Goal: Task Accomplishment & Management: Manage account settings

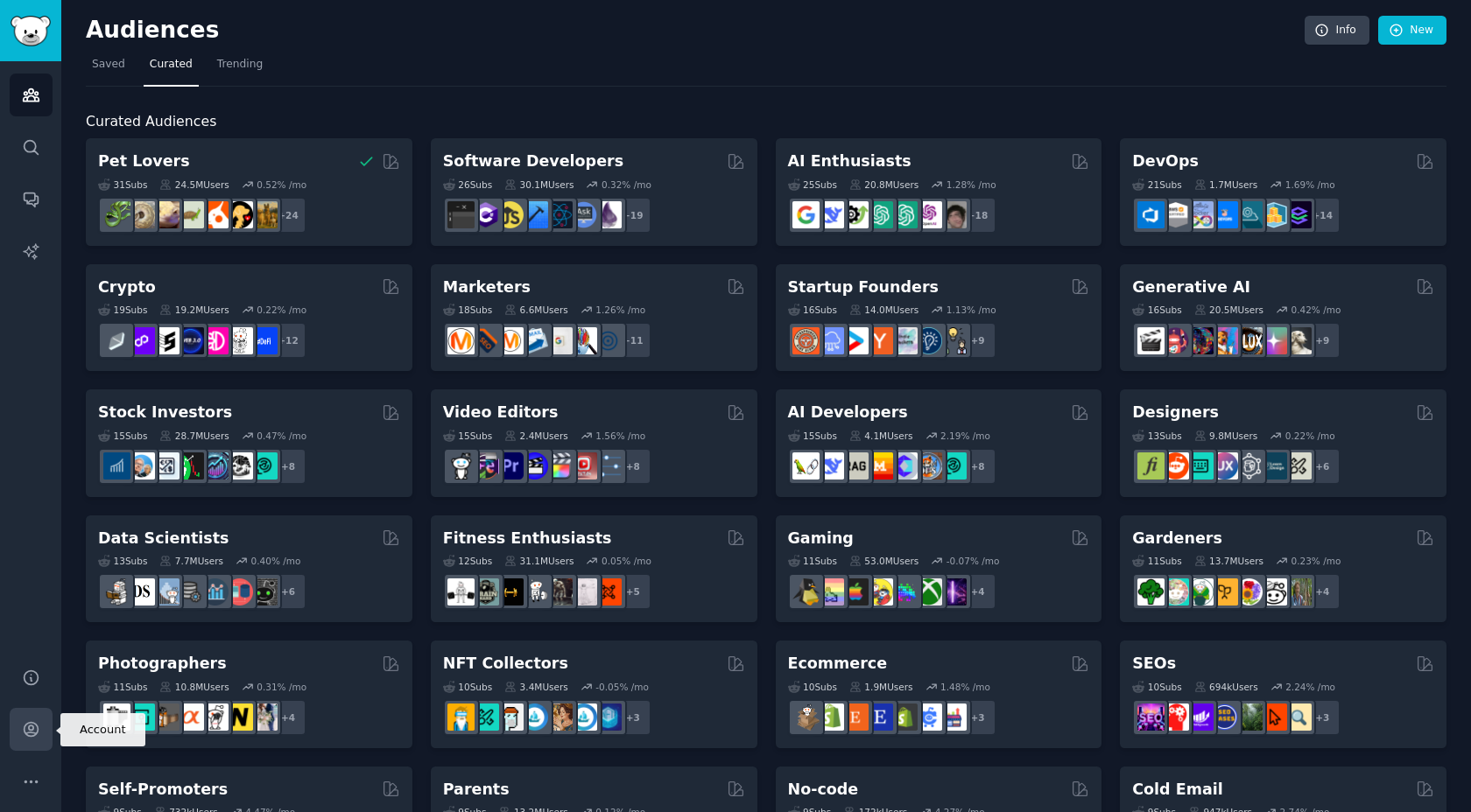
click at [28, 726] on icon "Sidebar" at bounding box center [31, 730] width 14 height 14
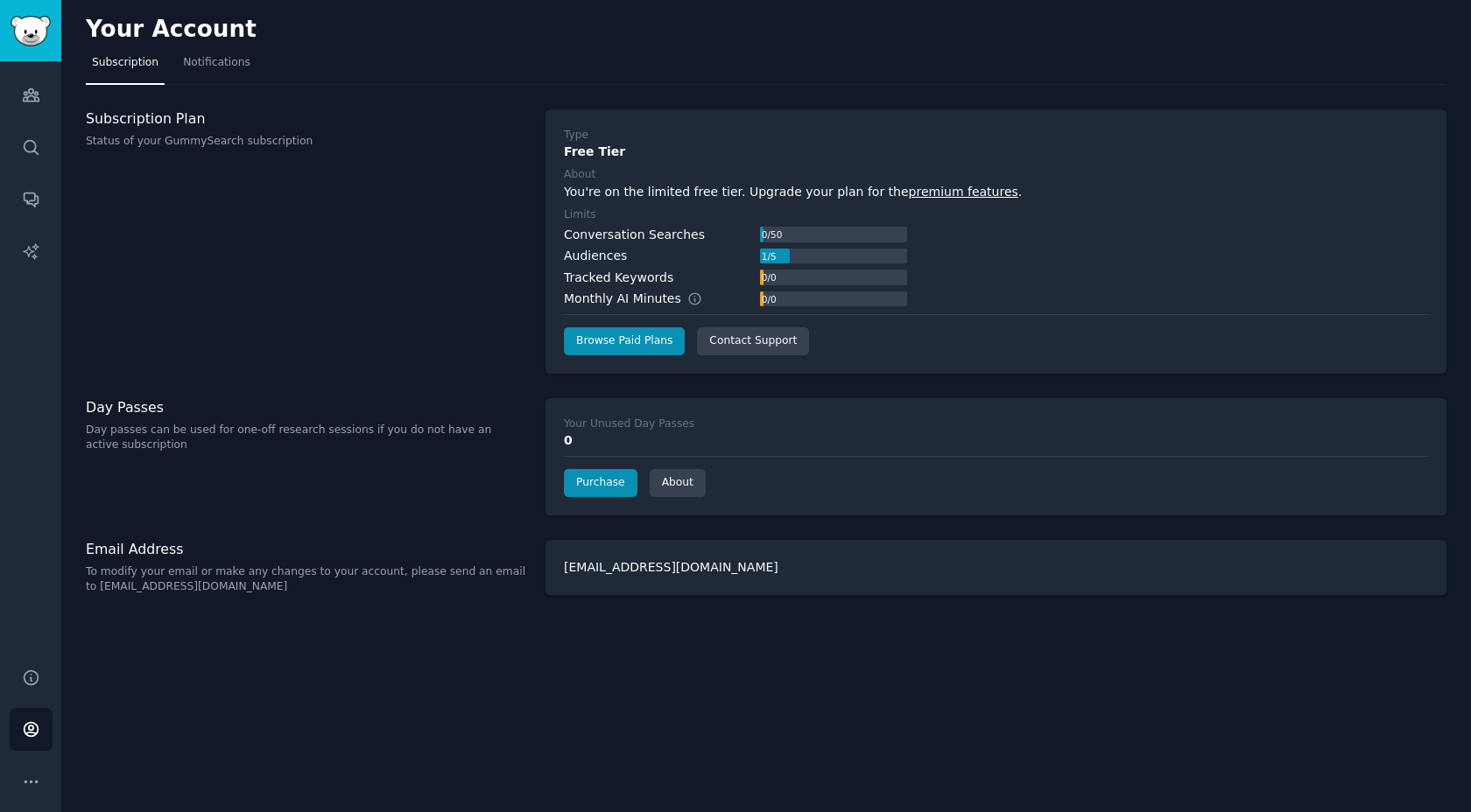
click at [122, 575] on p "To modify your email or make any changes to your account, please send an email …" at bounding box center [306, 579] width 441 height 31
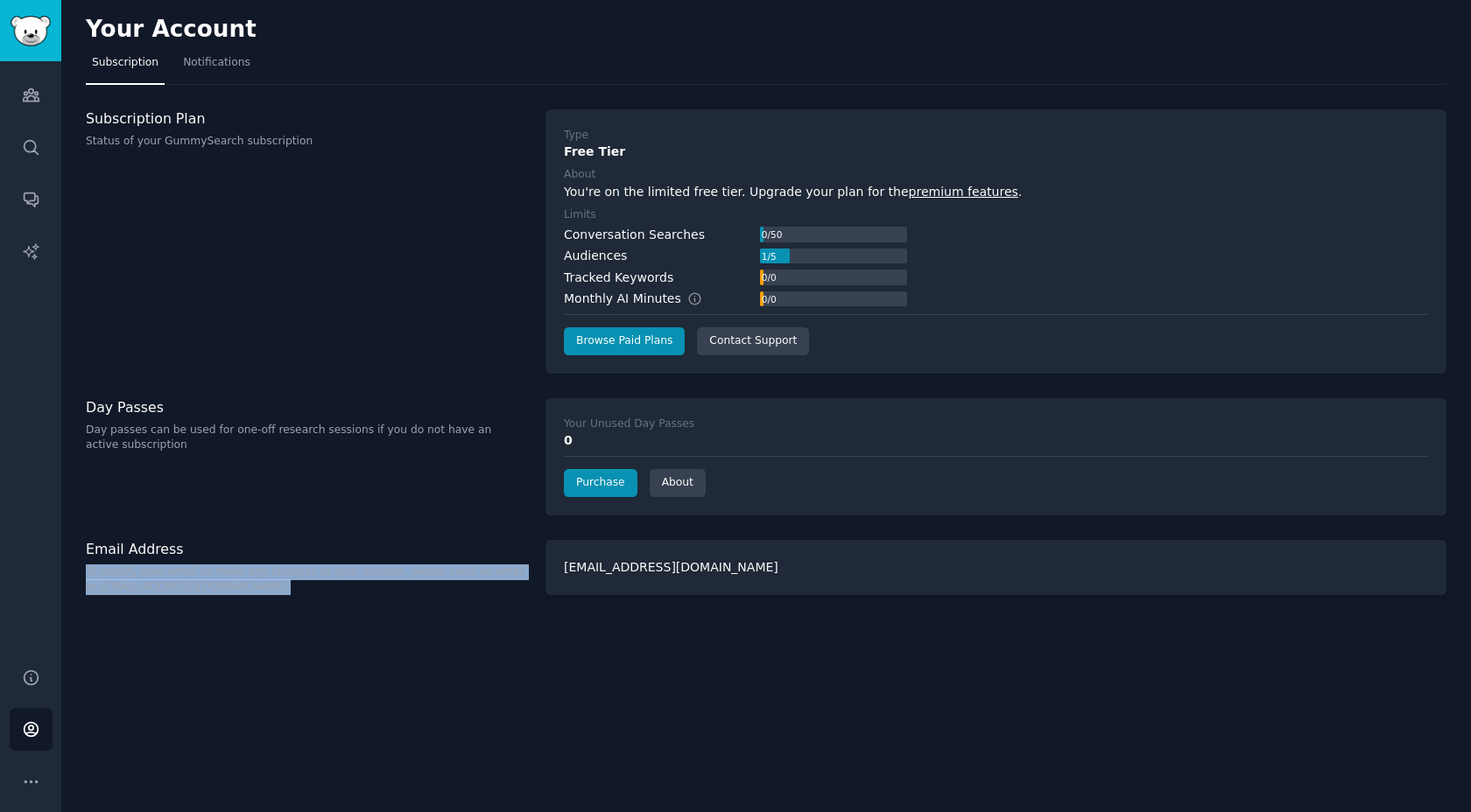
click at [122, 575] on p "To modify your email or make any changes to your account, please send an email …" at bounding box center [306, 579] width 441 height 31
click at [127, 598] on div "Your Account Subscription Notifications Subscription Plan Status of your GummyS…" at bounding box center [766, 406] width 1410 height 812
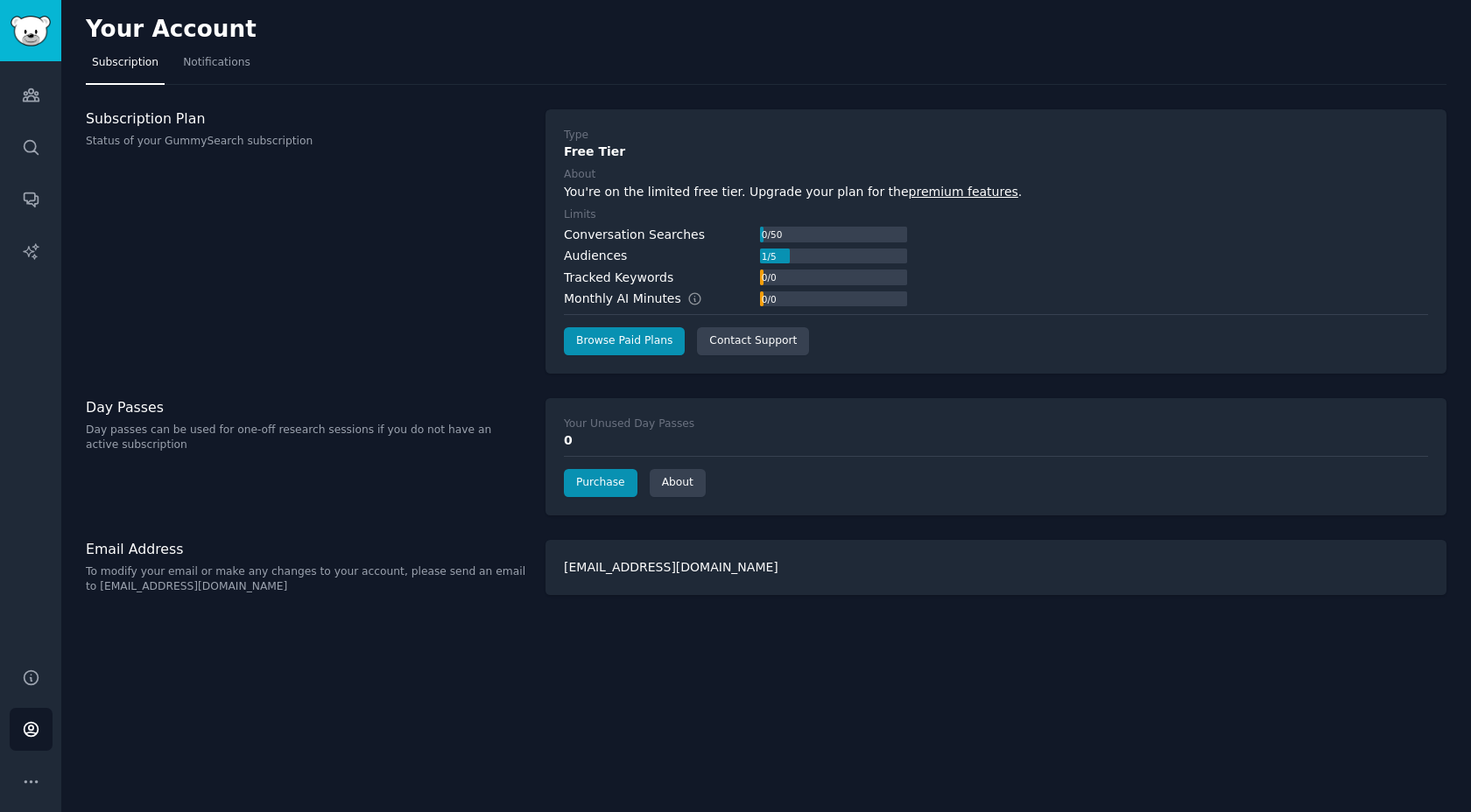
click at [635, 566] on div "[EMAIL_ADDRESS][DOMAIN_NAME]" at bounding box center [996, 568] width 901 height 56
click at [167, 611] on div "Your Account Subscription Notifications Subscription Plan Status of your GummyS…" at bounding box center [766, 406] width 1410 height 812
click at [34, 668] on icon "Sidebar" at bounding box center [31, 677] width 19 height 19
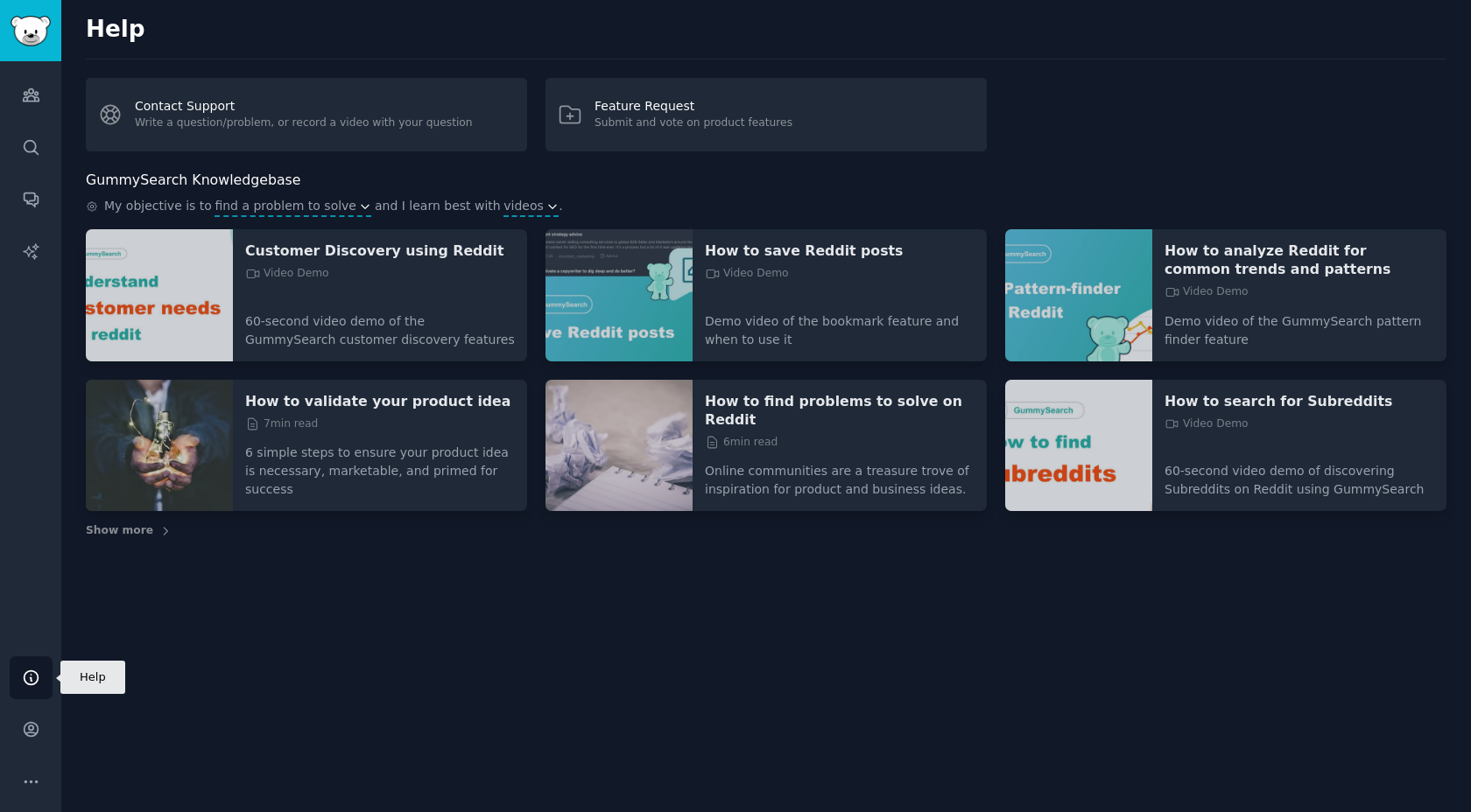
click at [34, 705] on div "Help Account More" at bounding box center [31, 729] width 61 height 166
click at [33, 720] on link "Account" at bounding box center [31, 729] width 43 height 43
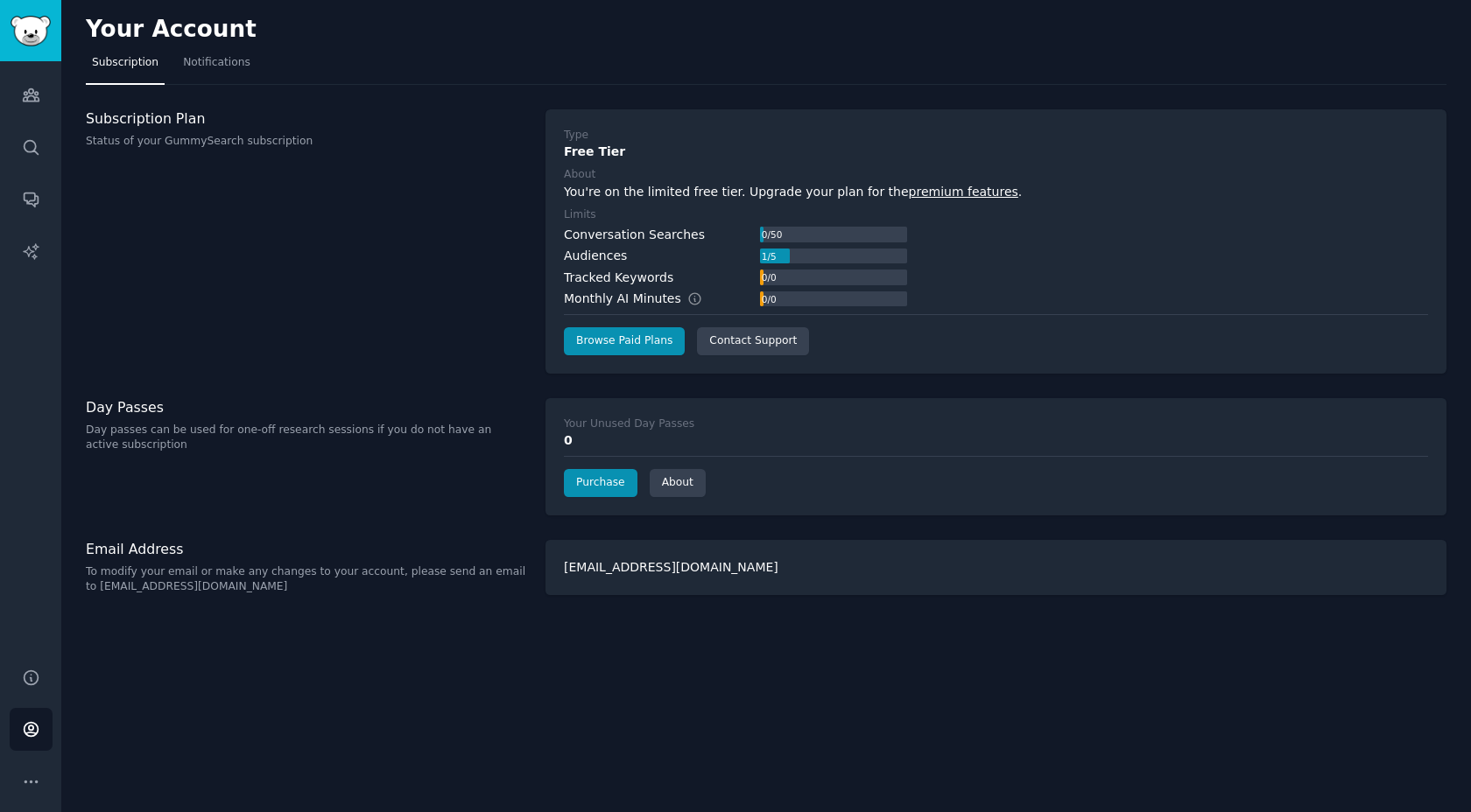
click at [207, 49] on div "Your Account" at bounding box center [767, 33] width 1361 height 34
click at [207, 61] on span "Notifications" at bounding box center [216, 63] width 67 height 16
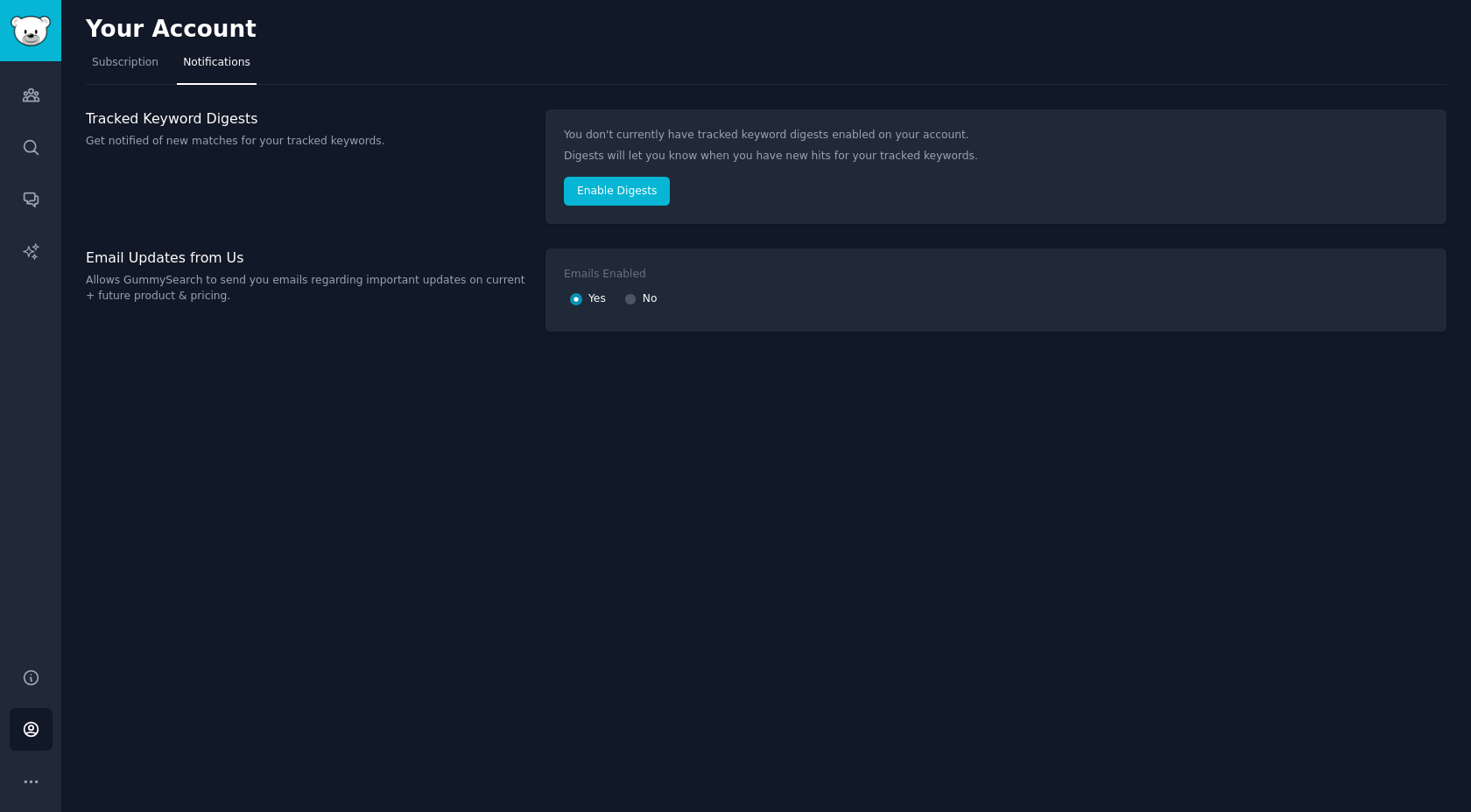
click at [624, 294] on div "Yes No" at bounding box center [848, 299] width 570 height 28
click at [637, 294] on div at bounding box center [630, 299] width 12 height 16
click at [637, 295] on div at bounding box center [630, 299] width 12 height 16
click at [633, 301] on input "No" at bounding box center [630, 299] width 12 height 12
radio input "false"
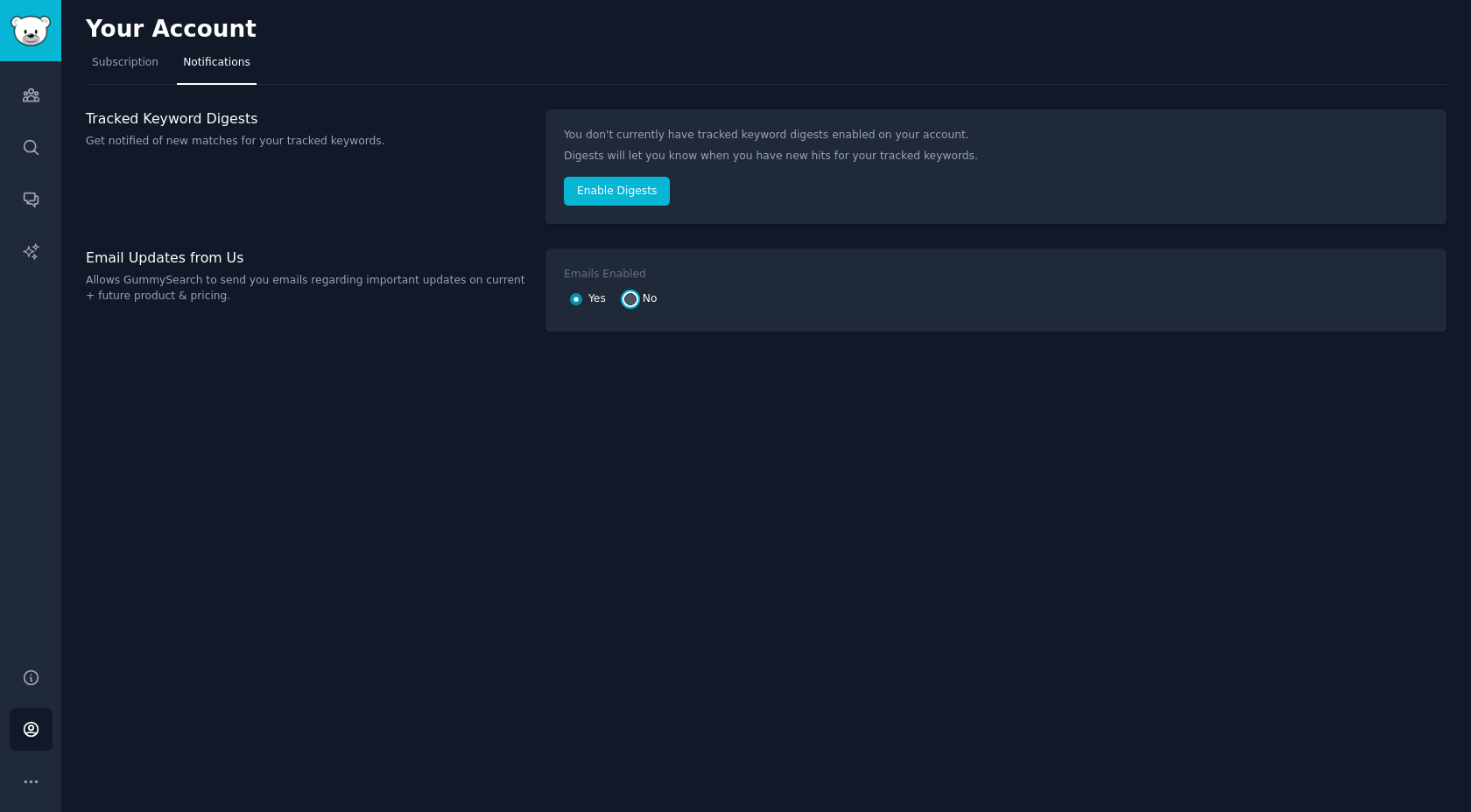
radio input "true"
click at [125, 72] on link "Subscription" at bounding box center [125, 66] width 78 height 36
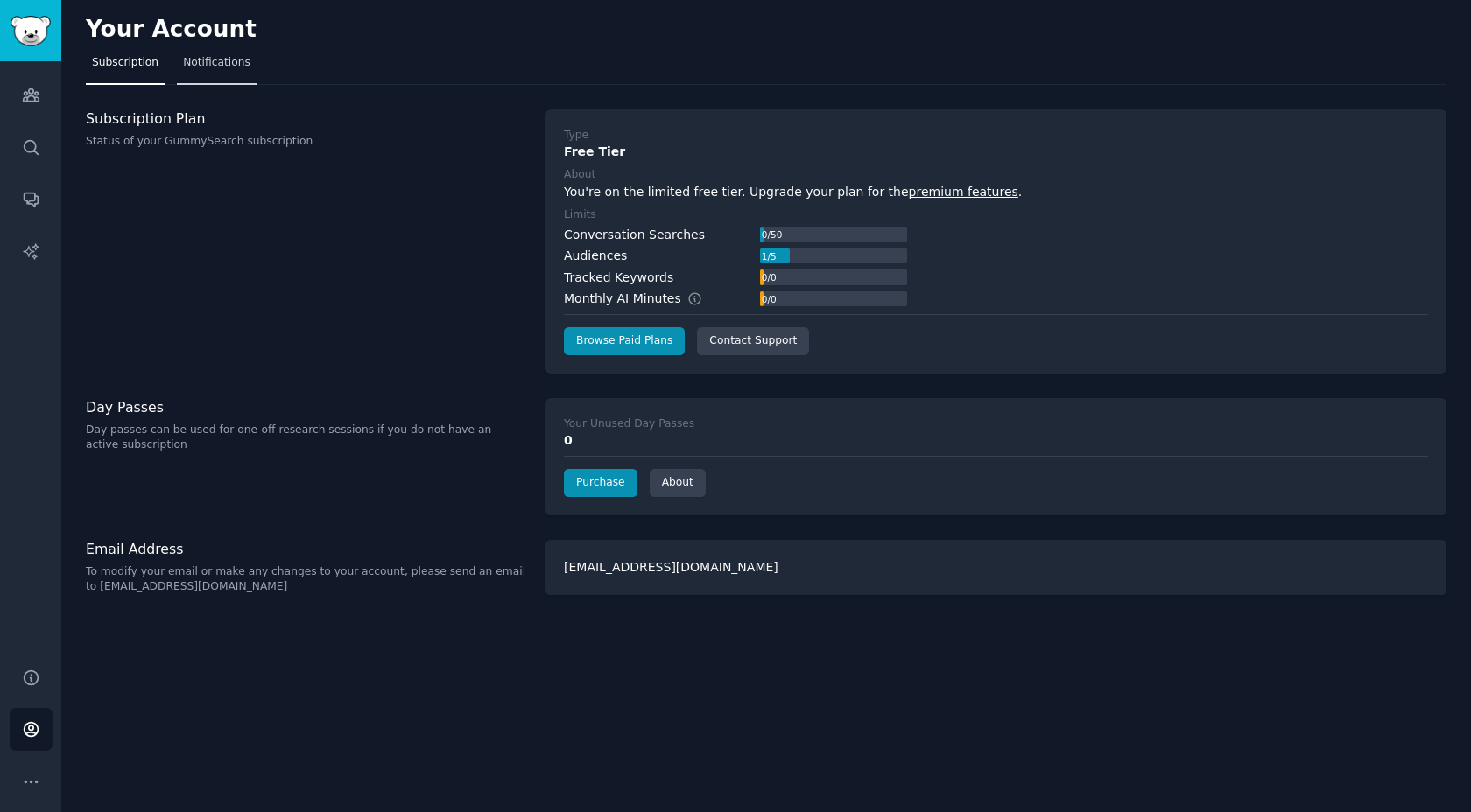
click at [198, 70] on span "Notifications" at bounding box center [216, 63] width 67 height 16
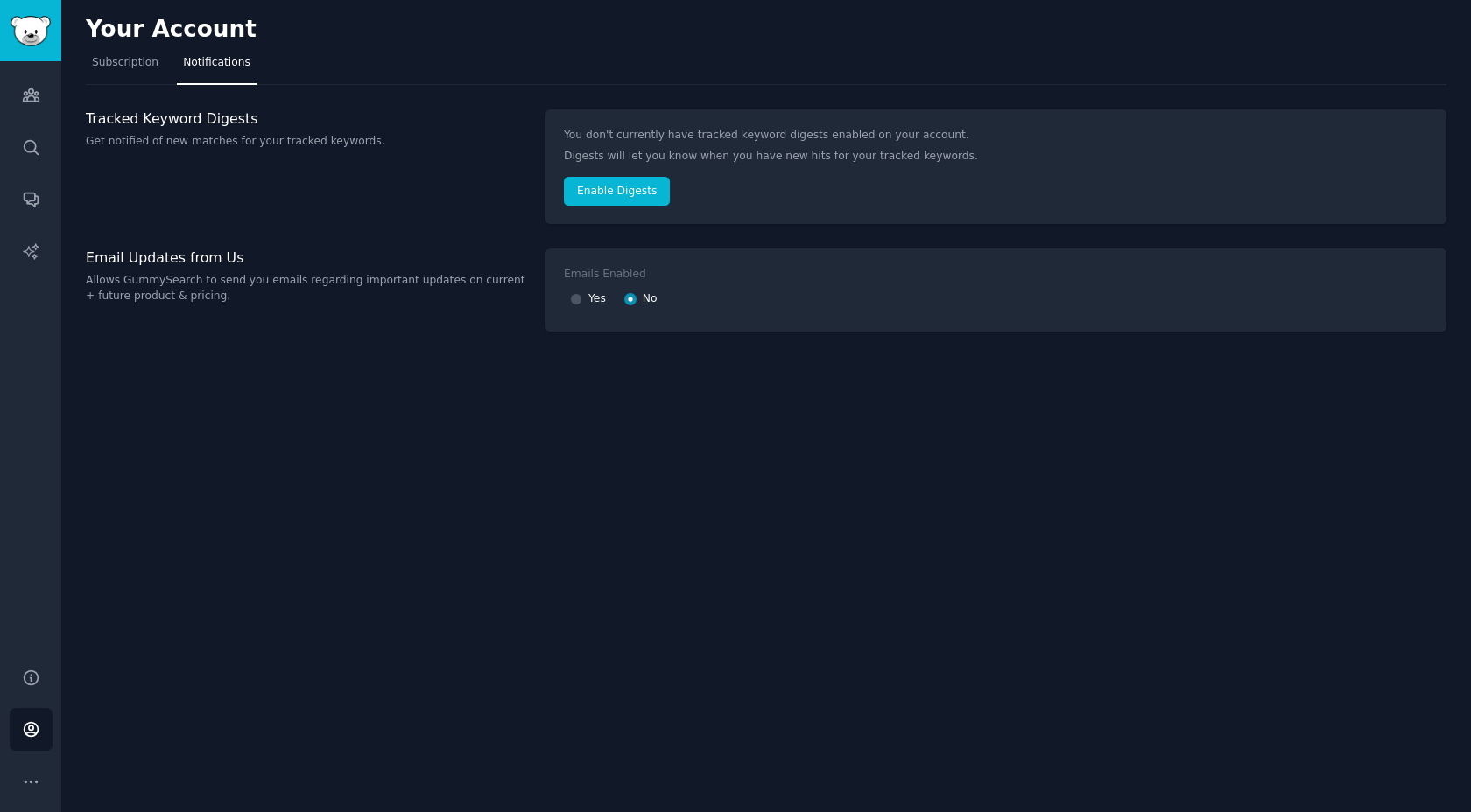
click at [592, 51] on nav "Subscription Notifications" at bounding box center [767, 66] width 1361 height 36
